Goal: Transaction & Acquisition: Purchase product/service

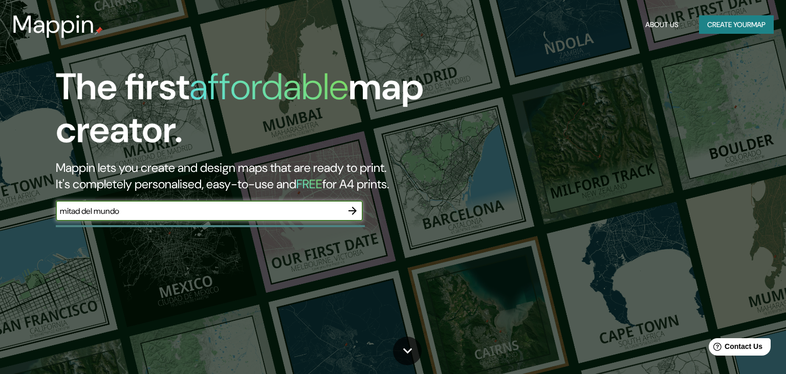
type input "mitad del mundo"
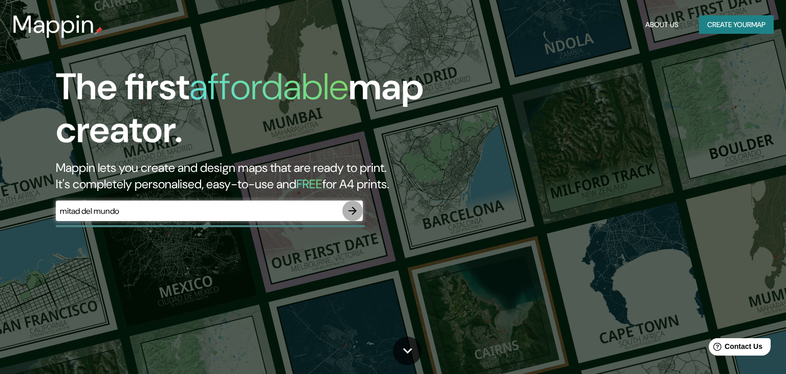
click at [353, 208] on icon "button" at bounding box center [352, 211] width 12 height 12
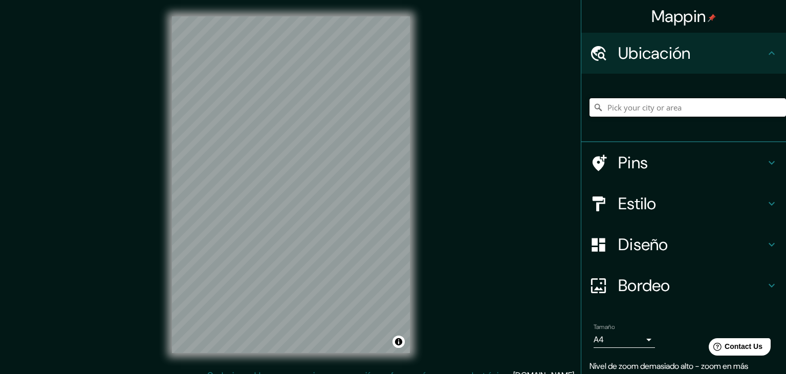
click at [663, 105] on input "Pick your city or area" at bounding box center [688, 107] width 197 height 18
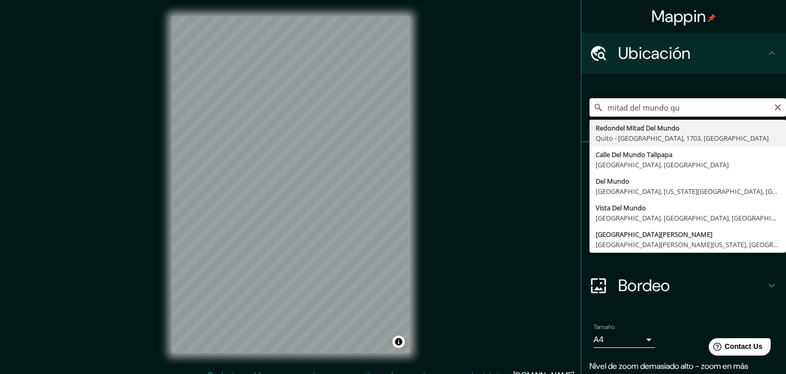
type input "Redondel Mitad Del Mundo, [GEOGRAPHIC_DATA] - Pichincha, 1703, [GEOGRAPHIC_DATA]"
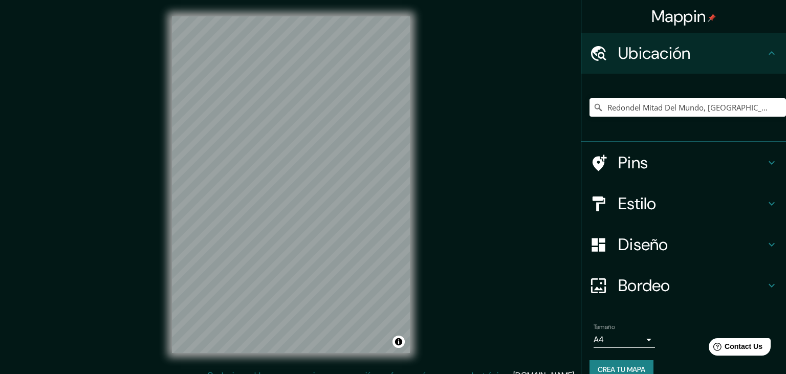
scroll to position [12, 0]
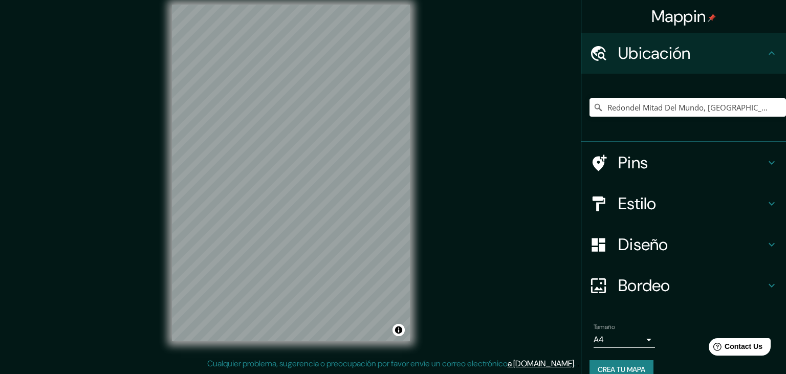
click at [643, 335] on body "Mappin Ubicación Redondel Mitad Del Mundo, [GEOGRAPHIC_DATA] - [GEOGRAPHIC_DATA…" at bounding box center [393, 175] width 786 height 374
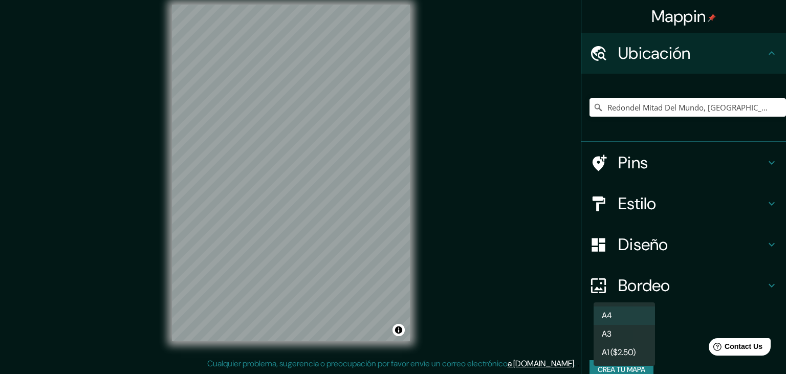
click at [451, 240] on div at bounding box center [393, 187] width 786 height 374
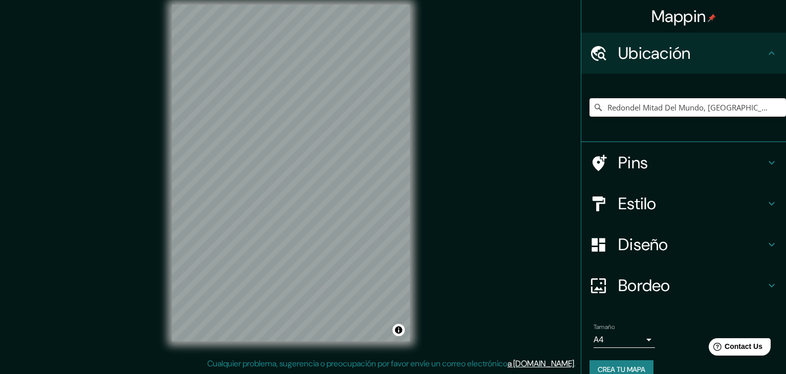
click at [743, 208] on h4 "Estilo" at bounding box center [691, 203] width 147 height 20
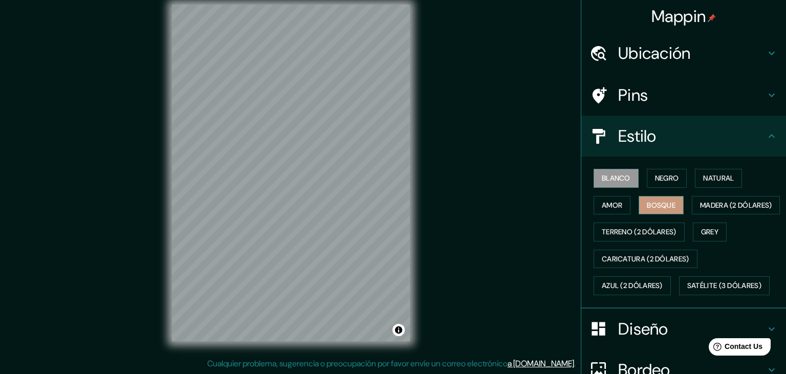
click at [657, 206] on button "Bosque" at bounding box center [661, 205] width 45 height 19
click at [713, 178] on button "Natural" at bounding box center [718, 178] width 47 height 19
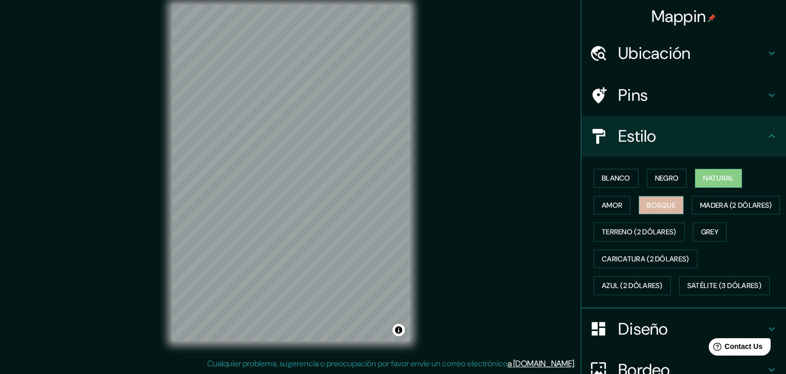
click at [648, 207] on button "Bosque" at bounding box center [661, 205] width 45 height 19
click at [722, 184] on button "Natural" at bounding box center [718, 178] width 47 height 19
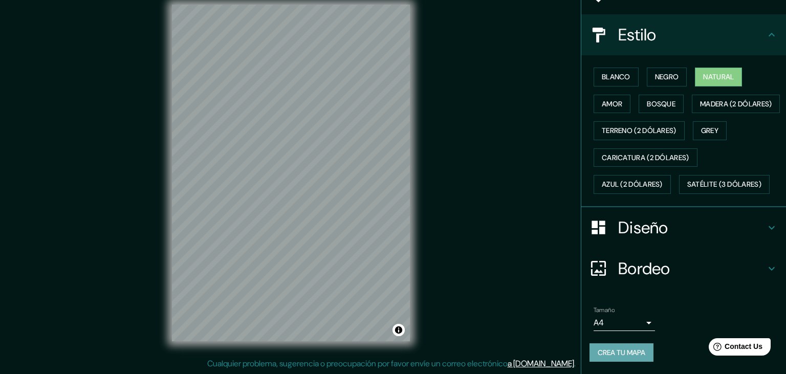
click at [626, 356] on button "Crea tu mapa" at bounding box center [622, 352] width 64 height 19
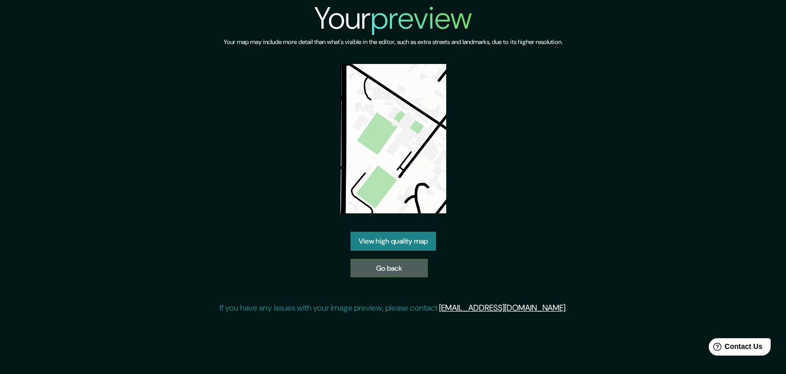
click at [416, 266] on link "Go back" at bounding box center [389, 268] width 77 height 19
